Goal: Information Seeking & Learning: Understand process/instructions

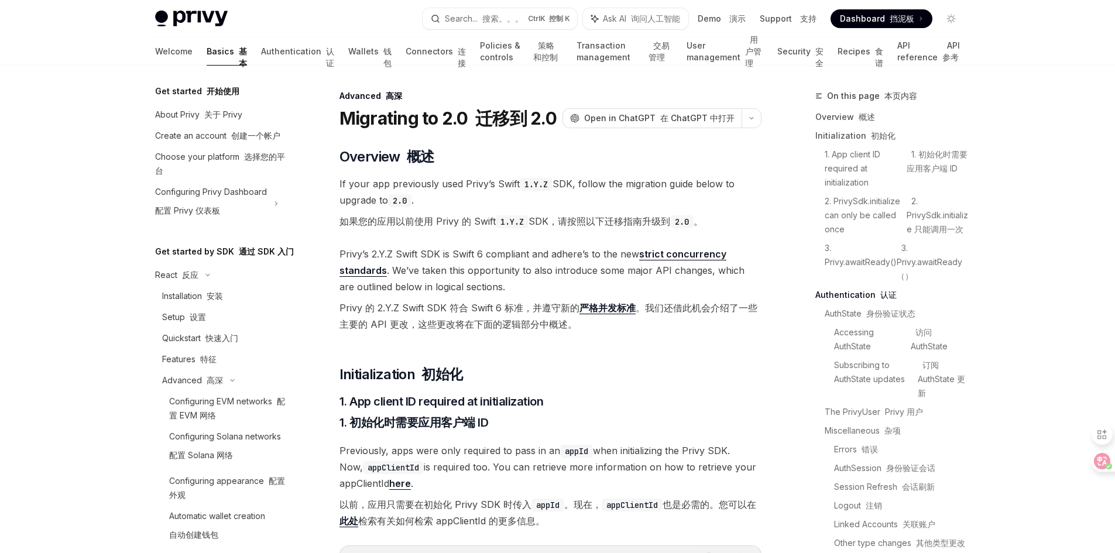
select select
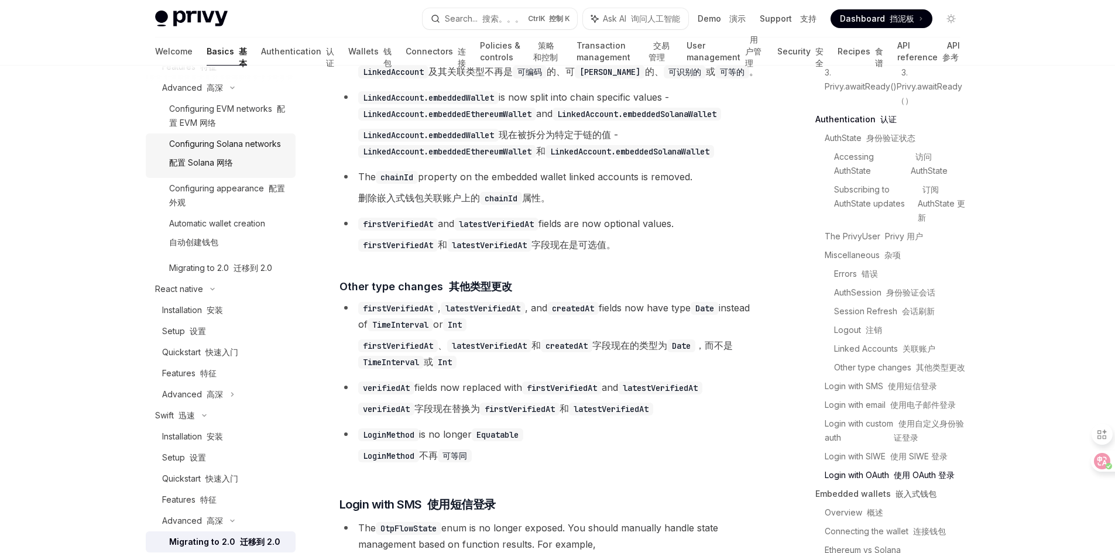
scroll to position [59, 0]
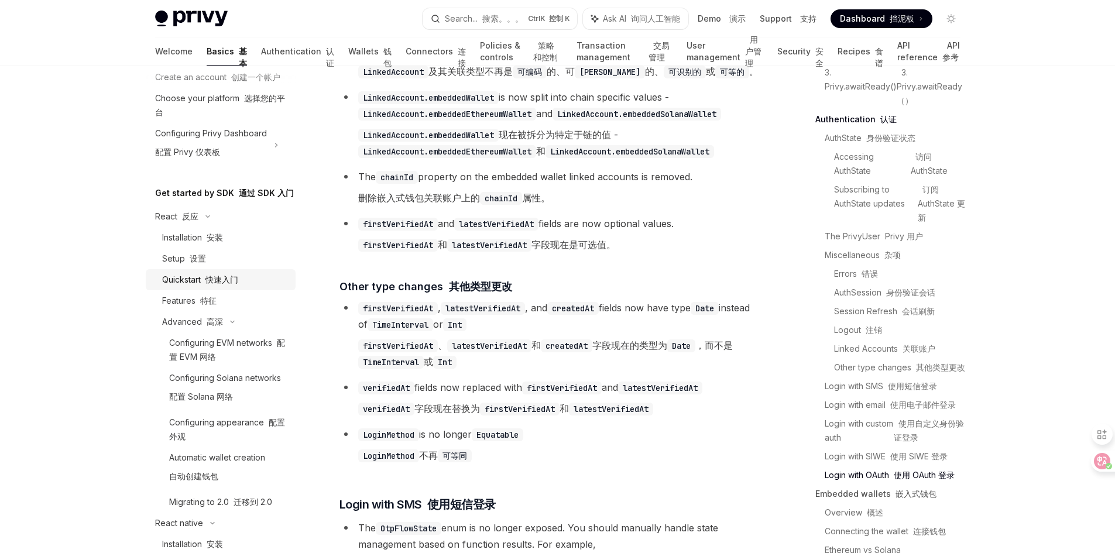
click at [194, 287] on div "Quickstart 快速入门" at bounding box center [200, 280] width 76 height 14
type textarea "*"
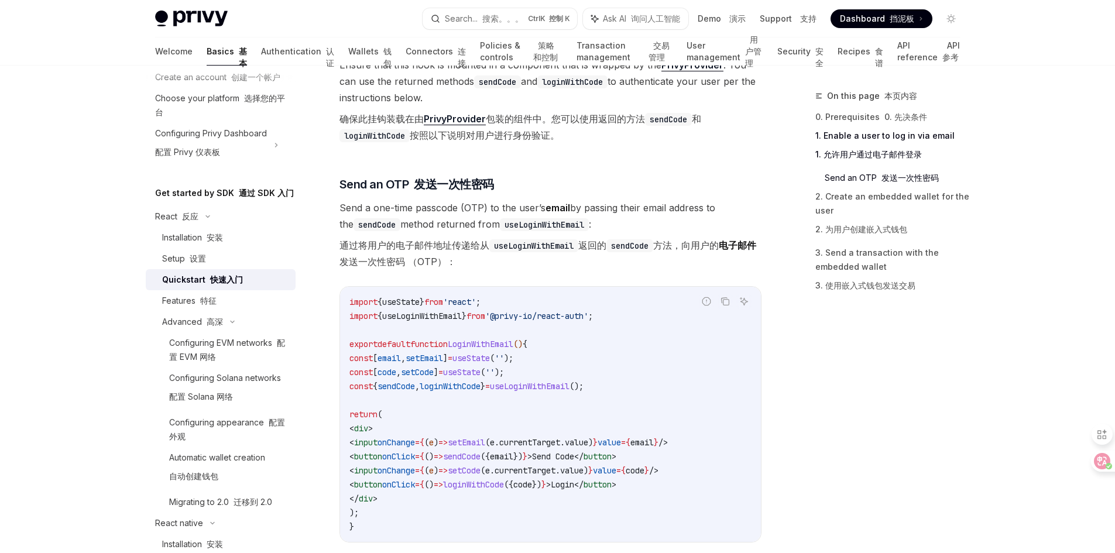
scroll to position [585, 0]
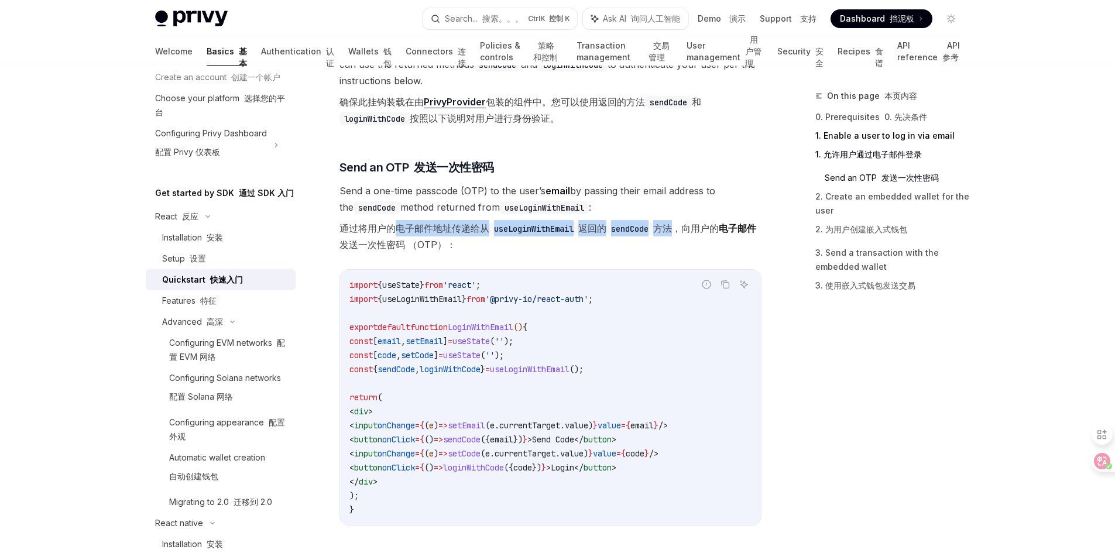
drag, startPoint x: 398, startPoint y: 229, endPoint x: 681, endPoint y: 231, distance: 283.3
click at [681, 231] on font "通过将用户的电子邮件地址传递给从 useLoginWithEmail 返回的 sendCode 方法，向用户的 电子邮件 发送一次性密码 （OTP）：" at bounding box center [547, 236] width 417 height 28
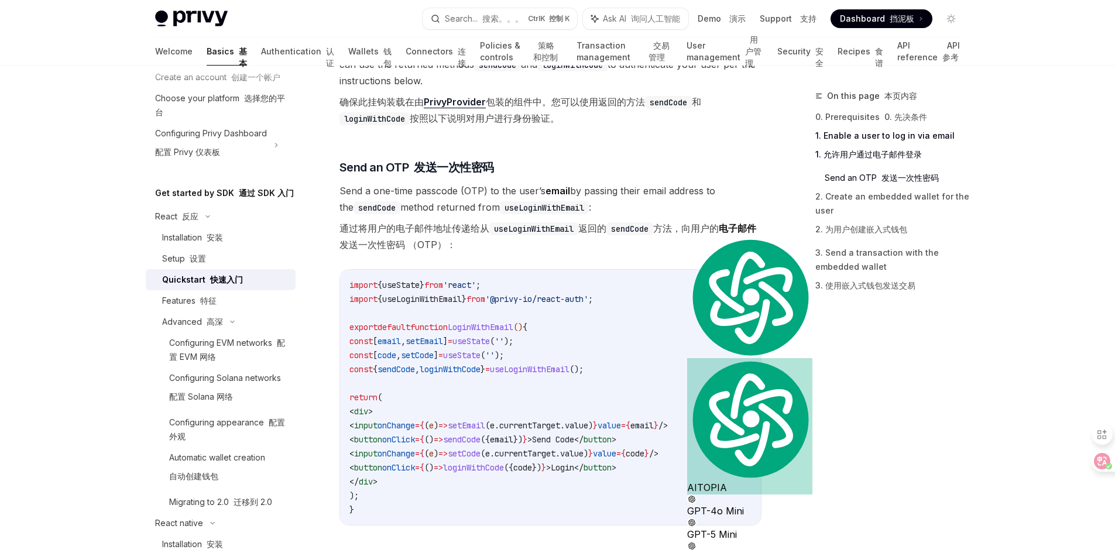
click at [620, 244] on font "通过将用户的电子邮件地址传递给从 useLoginWithEmail 返回的 sendCode 方法，向用户的 电子邮件 发送一次性密码 （OTP）：" at bounding box center [550, 236] width 422 height 33
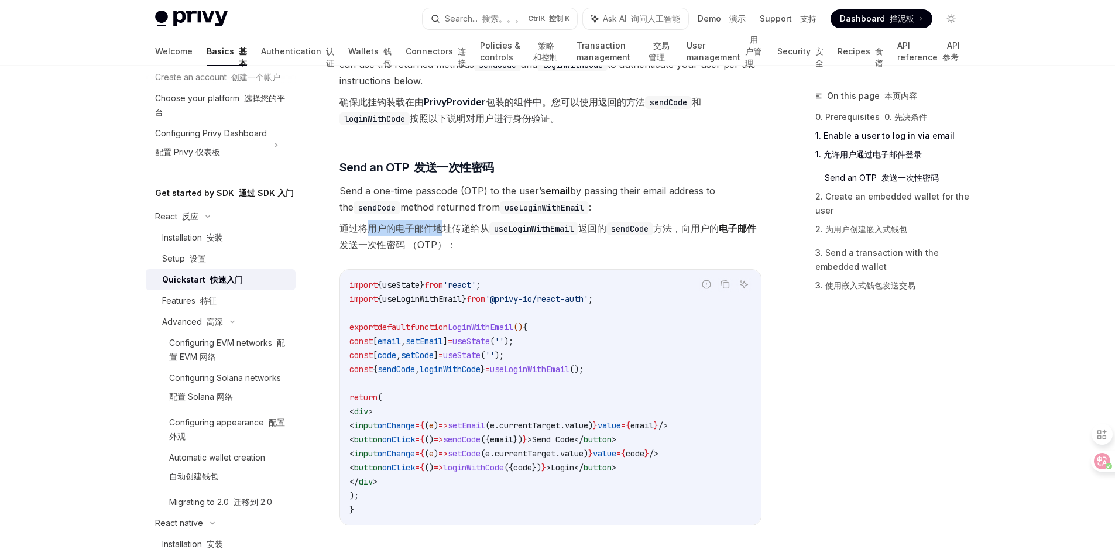
drag, startPoint x: 367, startPoint y: 224, endPoint x: 442, endPoint y: 225, distance: 74.9
click at [442, 225] on font "通过将用户的电子邮件地址传递给从 useLoginWithEmail 返回的 sendCode 方法，向用户的 电子邮件 发送一次性密码 （OTP）：" at bounding box center [547, 236] width 417 height 28
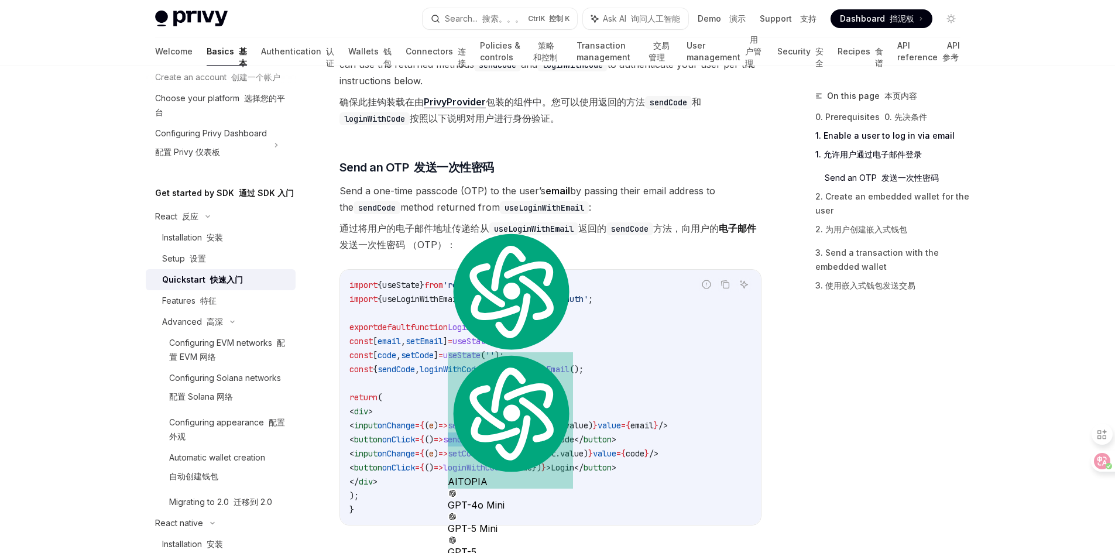
drag, startPoint x: 493, startPoint y: 437, endPoint x: 574, endPoint y: 441, distance: 80.9
click at [574, 441] on span "< button onClick = { () => sendCode ({ email }) } > Send Code </ button >" at bounding box center [482, 439] width 267 height 11
click at [556, 379] on code "import { useState } from 'react' ; import { useLoginWithEmail } from '@privy-io…" at bounding box center [550, 397] width 402 height 239
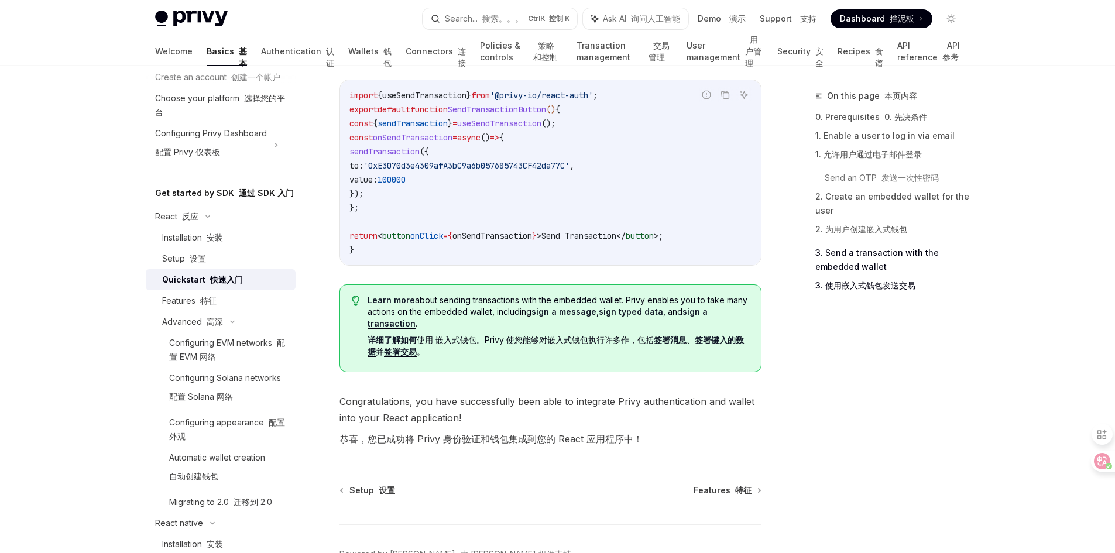
scroll to position [1463, 0]
